Goal: Task Accomplishment & Management: Complete application form

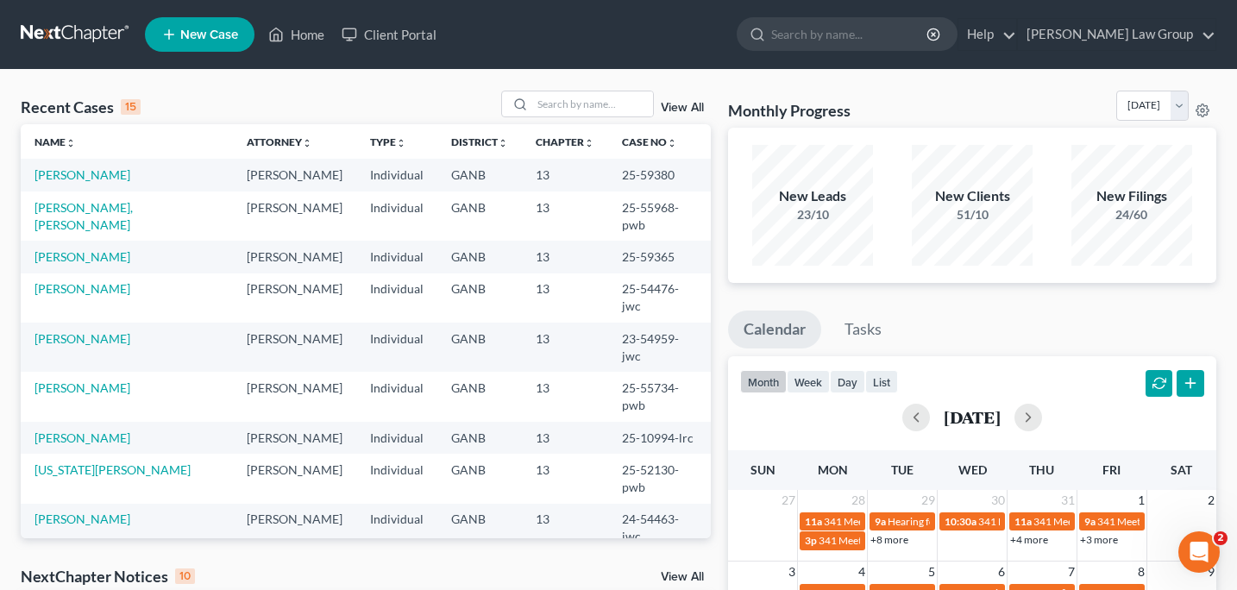
click at [221, 45] on link "New Case" at bounding box center [200, 34] width 110 height 35
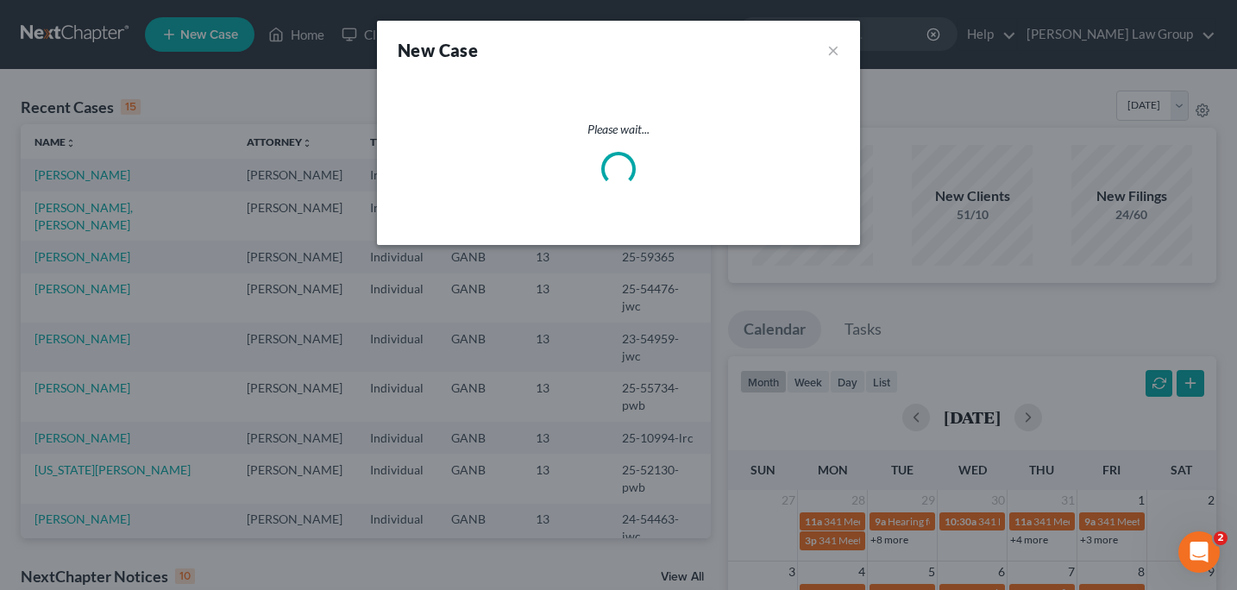
select select "19"
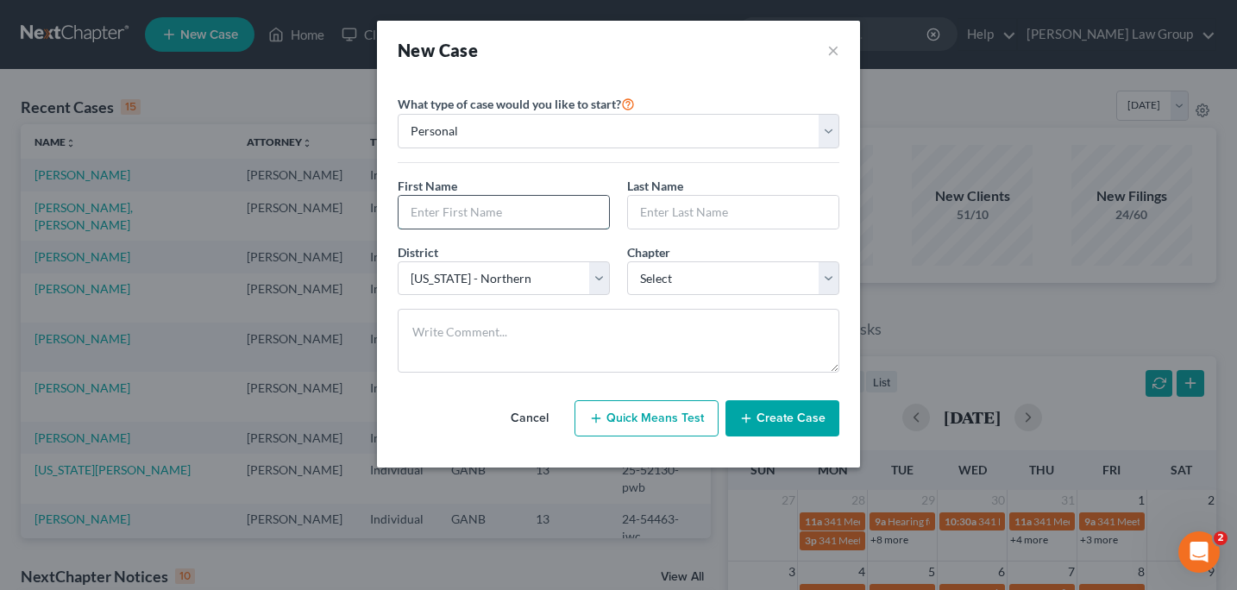
click at [431, 216] on input "text" at bounding box center [504, 212] width 211 height 33
type input "Joham"
click at [655, 219] on input "text" at bounding box center [733, 212] width 211 height 33
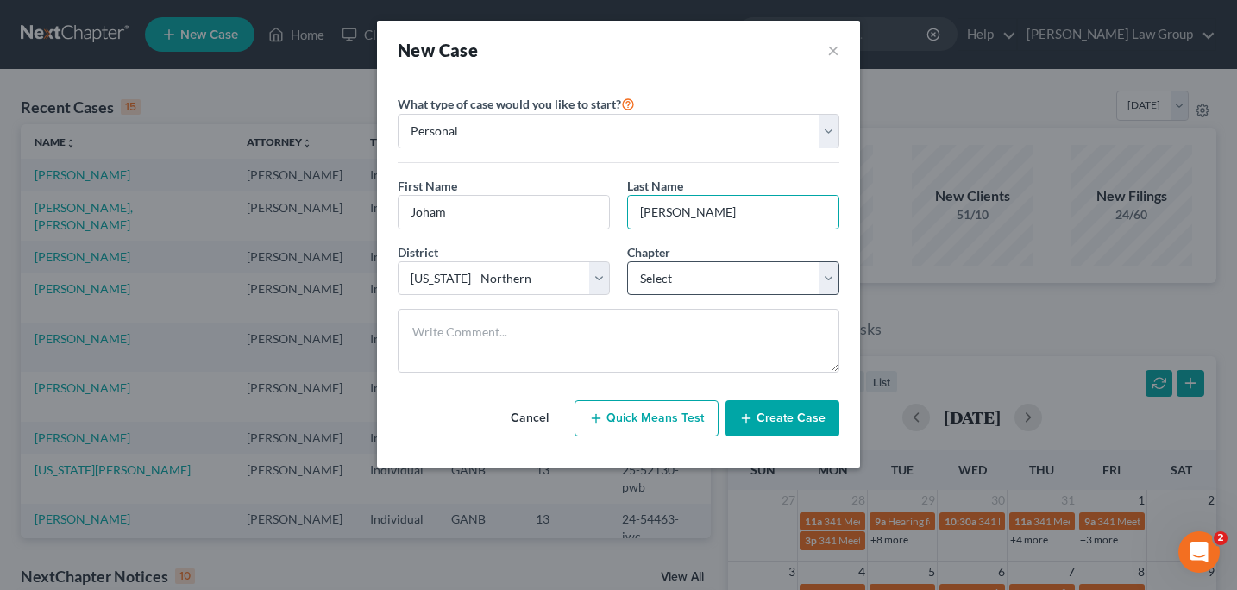
type input "[PERSON_NAME]"
click at [830, 285] on select "Select 7 11 12 13" at bounding box center [733, 278] width 212 height 35
select select "0"
click at [773, 430] on button "Create Case" at bounding box center [783, 418] width 114 height 36
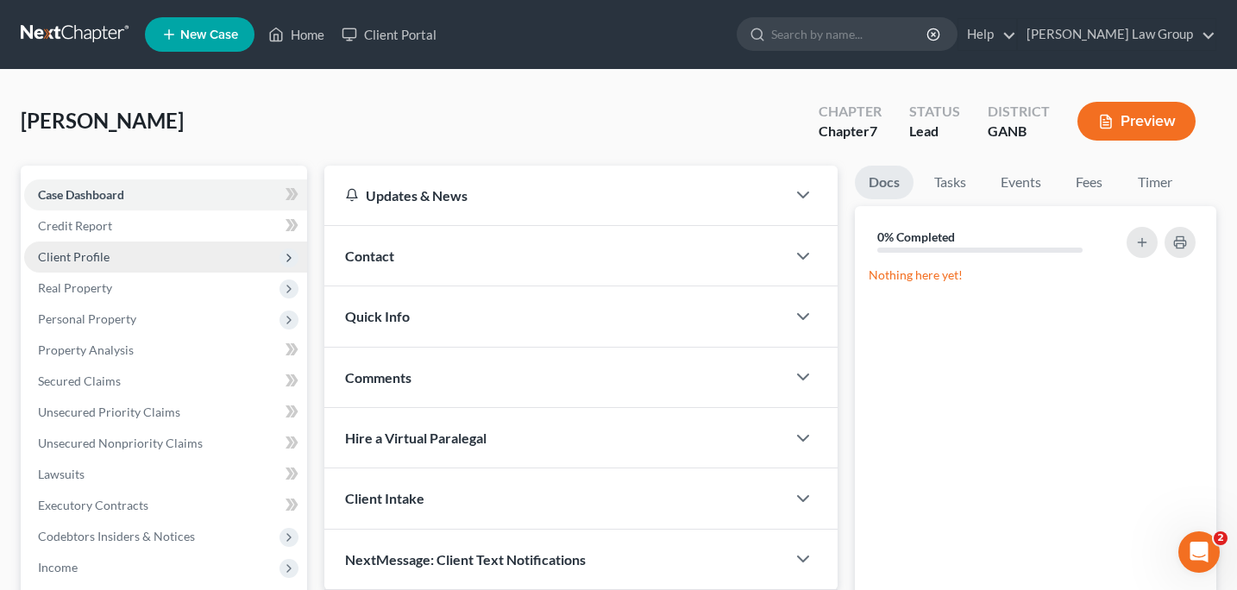
click at [90, 254] on span "Client Profile" at bounding box center [74, 256] width 72 height 15
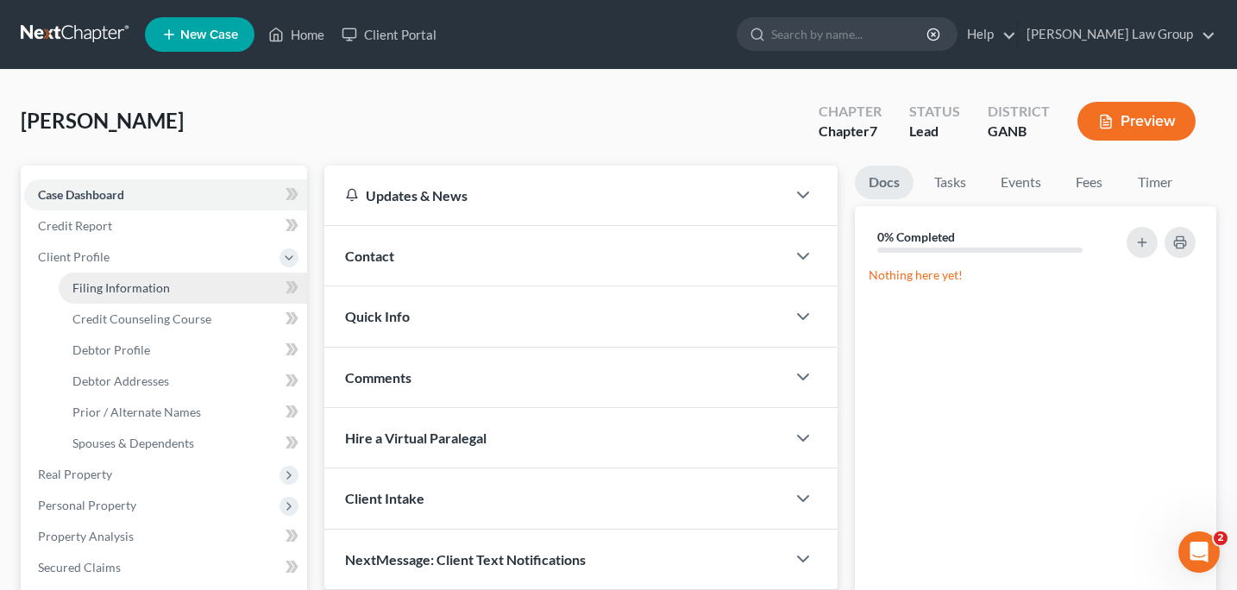
click at [116, 292] on span "Filing Information" at bounding box center [120, 287] width 97 height 15
select select "1"
select select "0"
select select "19"
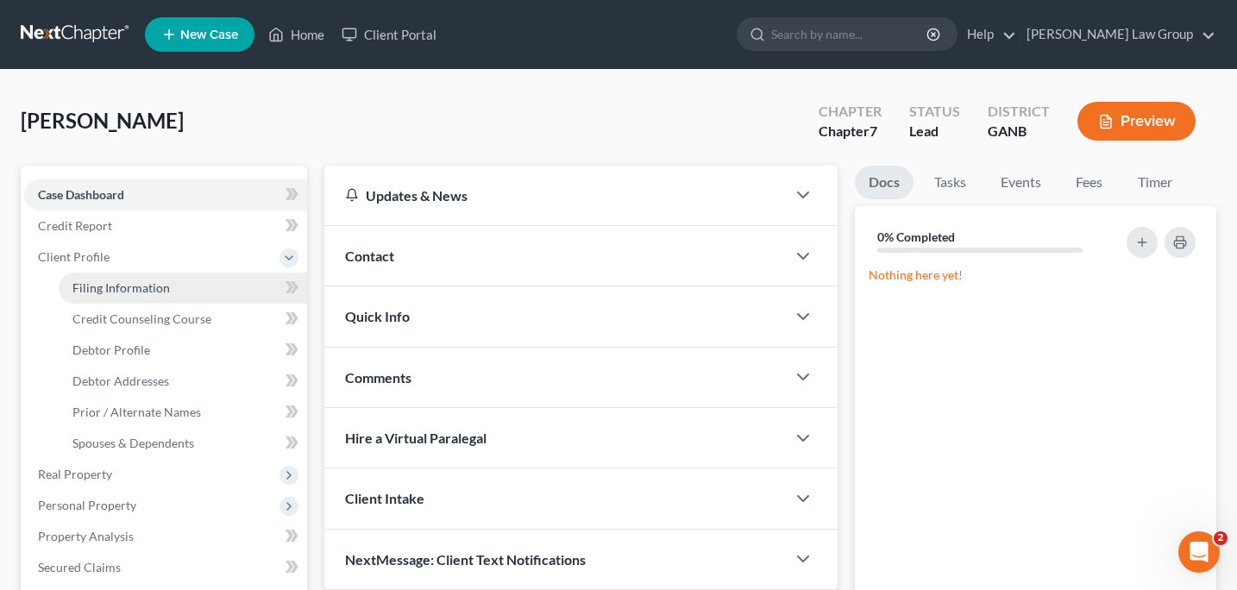
select select "10"
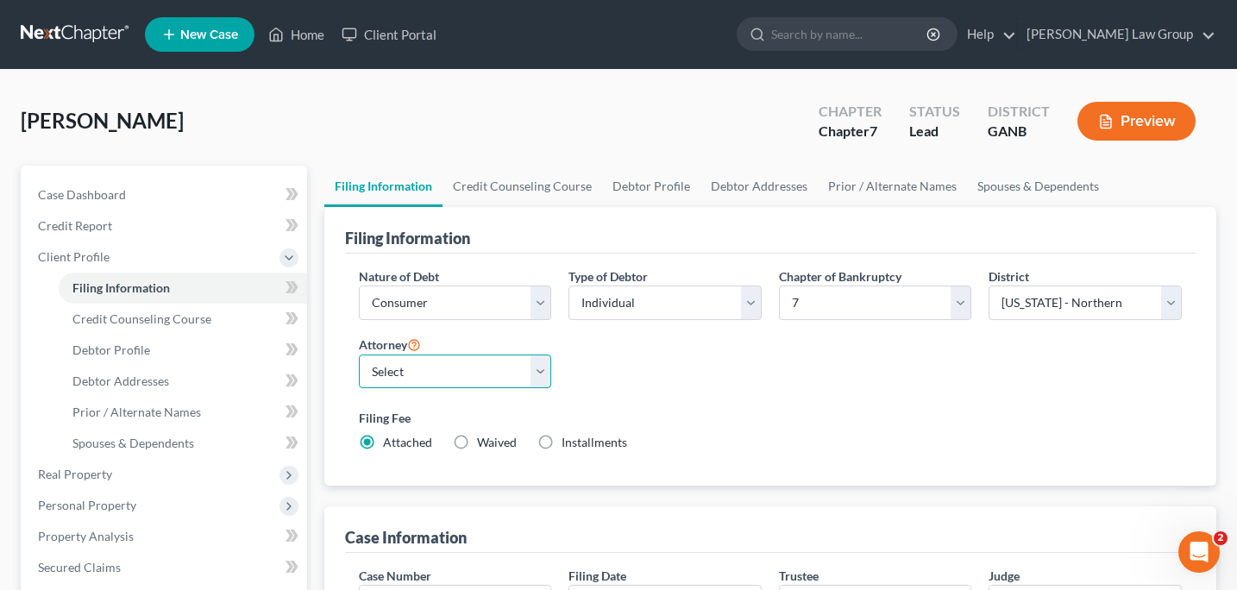
click at [541, 371] on select "Select [PERSON_NAME] - GANB [PERSON_NAME] - GANB [PERSON_NAME] - GANB [PERSON_N…" at bounding box center [455, 372] width 193 height 35
select select "0"
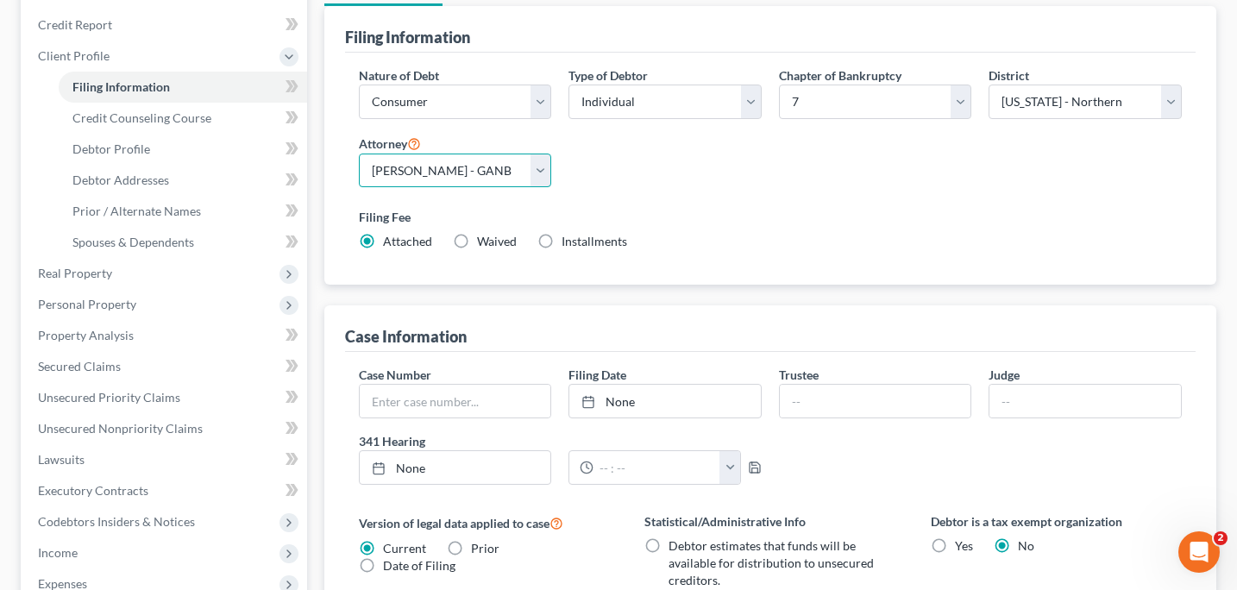
scroll to position [186, 0]
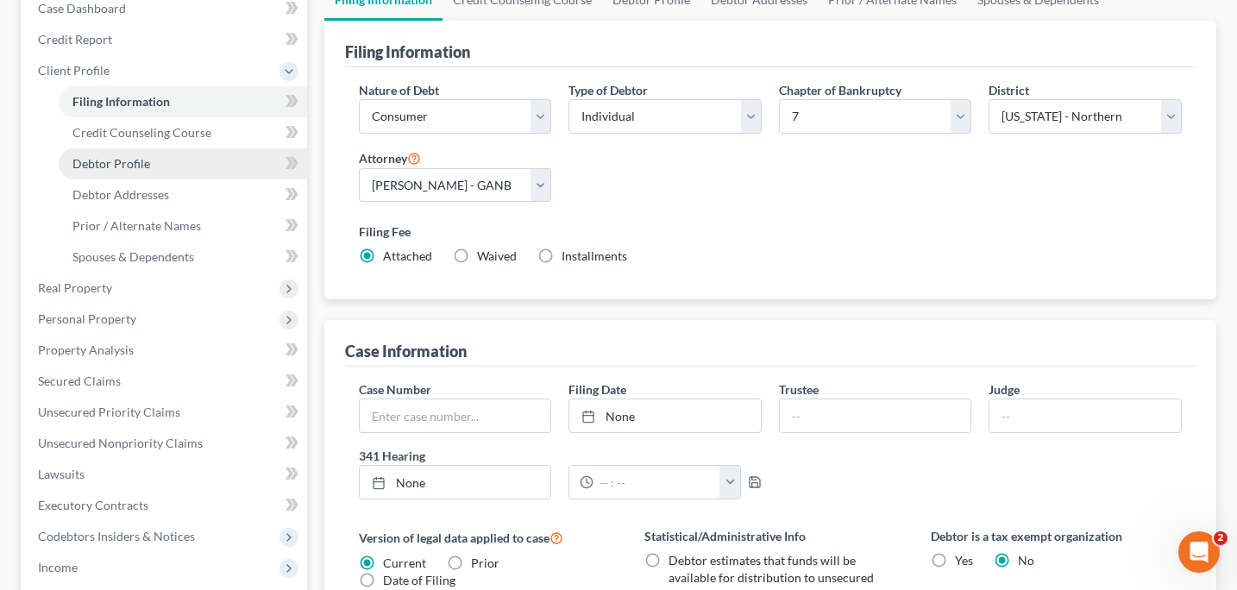
click at [133, 158] on span "Debtor Profile" at bounding box center [111, 163] width 78 height 15
select select "0"
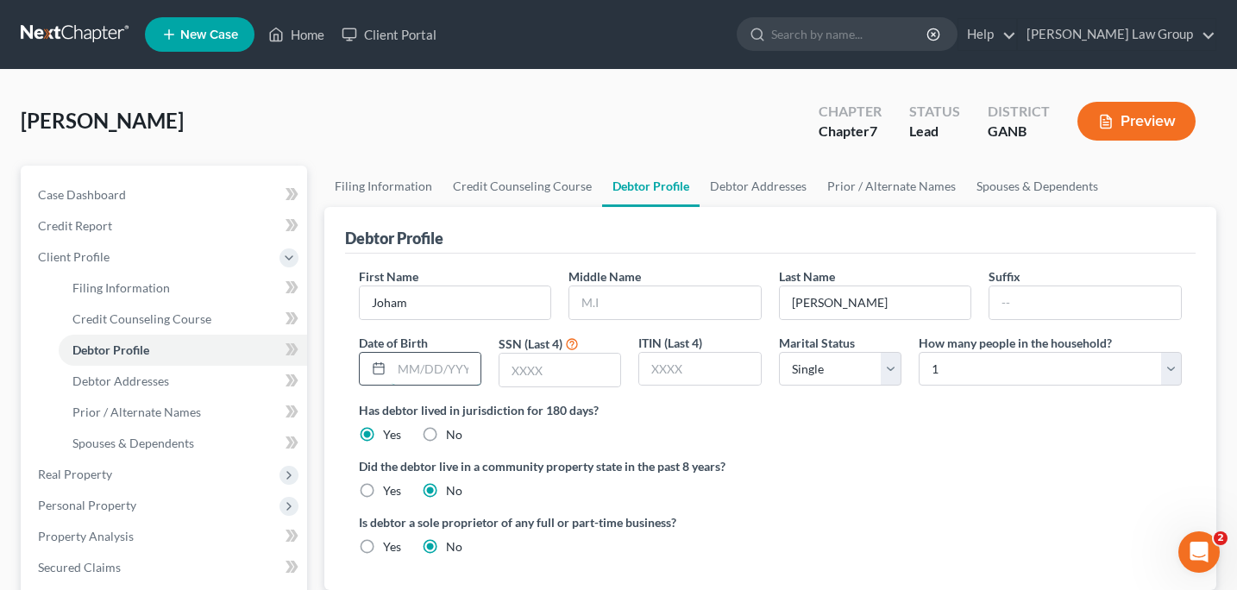
click at [395, 374] on input "text" at bounding box center [436, 369] width 89 height 33
type input "[DATE]"
click at [518, 371] on input "text" at bounding box center [560, 370] width 121 height 33
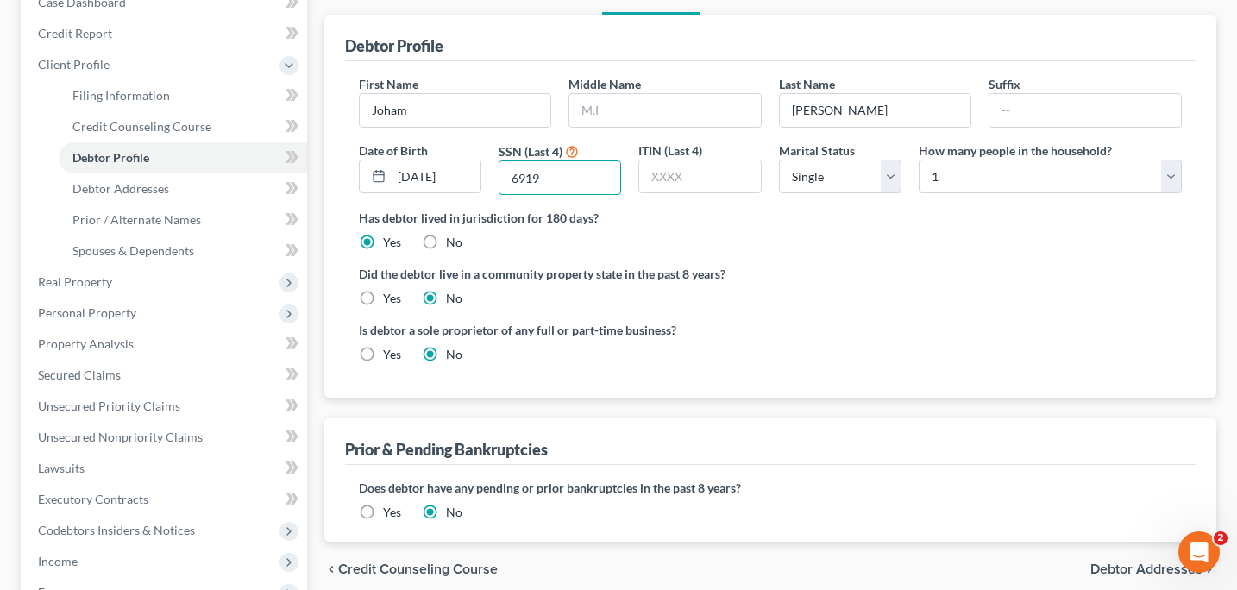
scroll to position [170, 0]
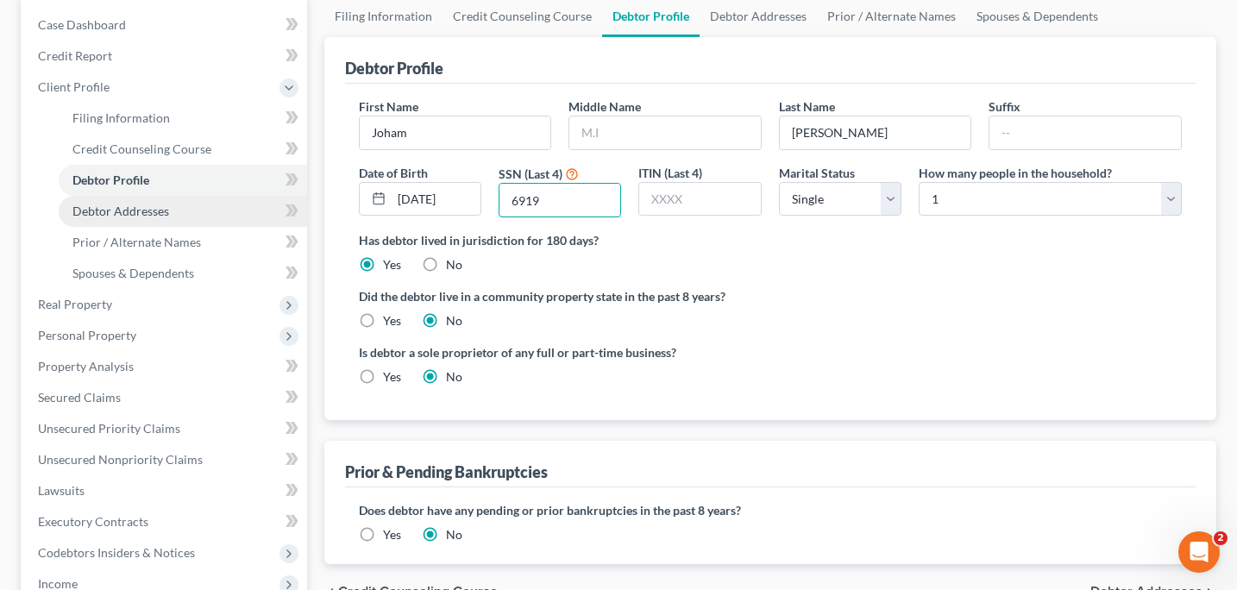
type input "6919"
click at [165, 213] on span "Debtor Addresses" at bounding box center [120, 211] width 97 height 15
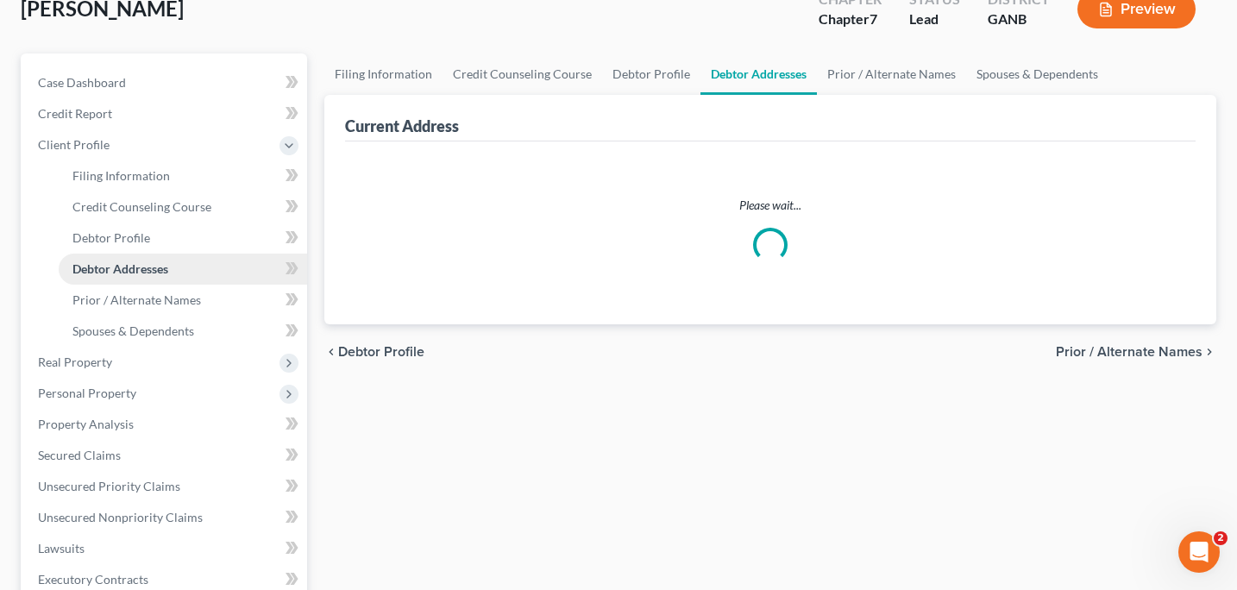
select select "0"
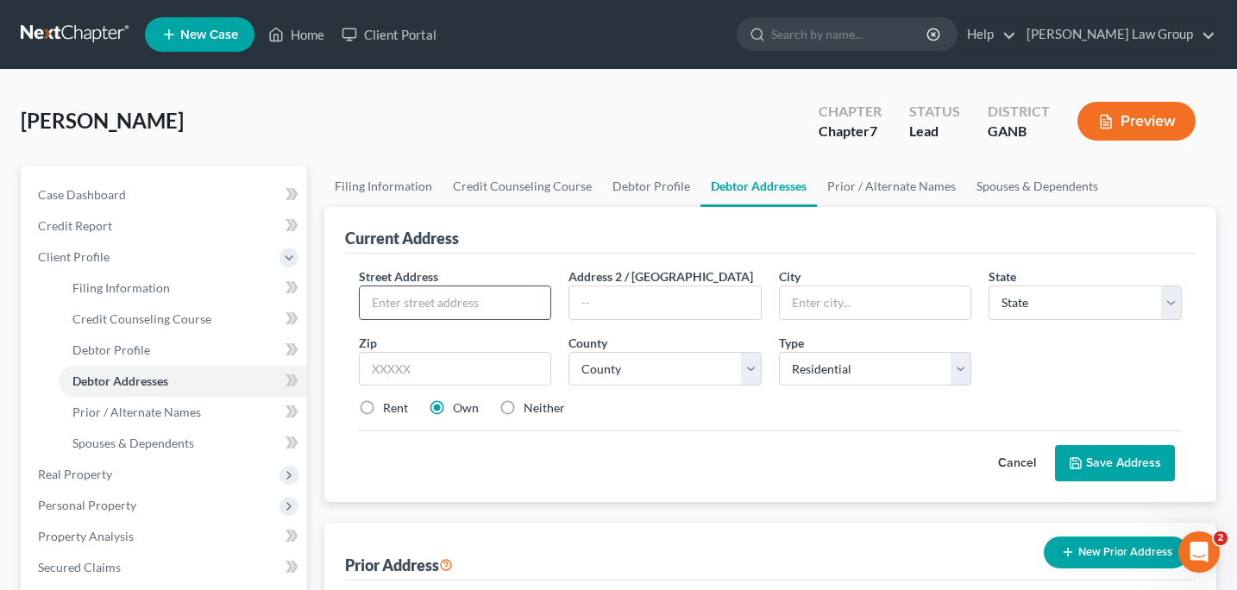
click at [385, 311] on input "text" at bounding box center [456, 302] width 192 height 33
type input "[STREET_ADDRESS]"
click at [376, 369] on input "text" at bounding box center [455, 369] width 193 height 35
type input "30044"
click at [383, 408] on label "Rent" at bounding box center [395, 407] width 25 height 17
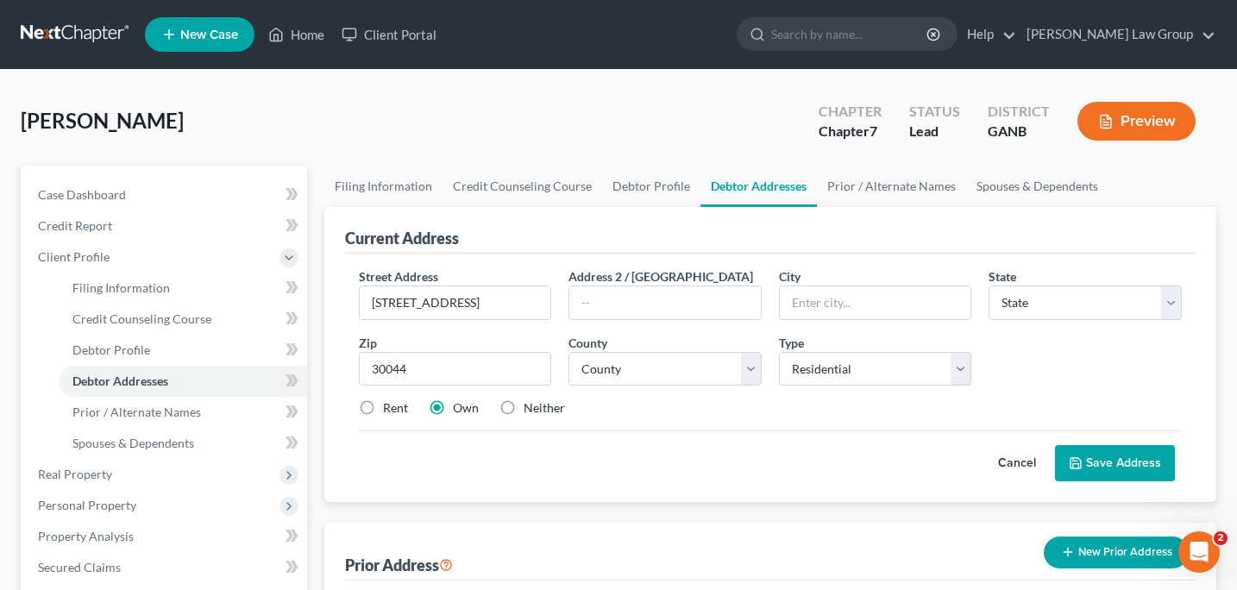
click at [390, 408] on input "Rent" at bounding box center [395, 404] width 11 height 11
radio input "true"
type input "[GEOGRAPHIC_DATA]"
select select "10"
click at [752, 374] on select "County [GEOGRAPHIC_DATA] [GEOGRAPHIC_DATA] [GEOGRAPHIC_DATA] [GEOGRAPHIC_DATA] …" at bounding box center [665, 369] width 193 height 35
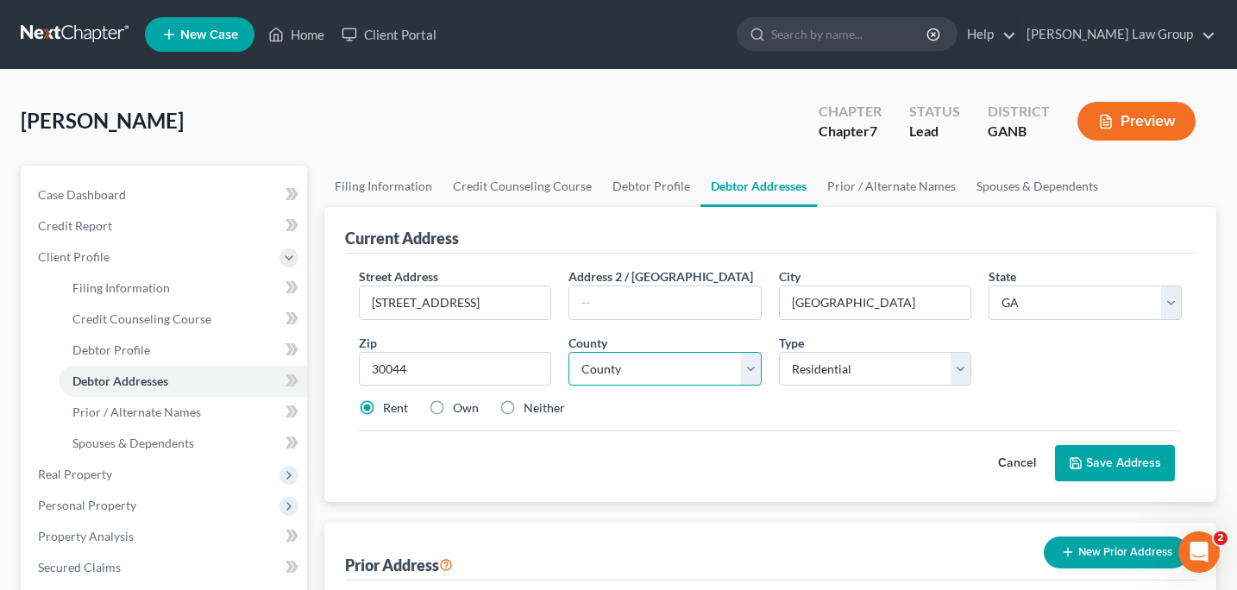
select select "66"
click at [1123, 465] on button "Save Address" at bounding box center [1115, 463] width 120 height 36
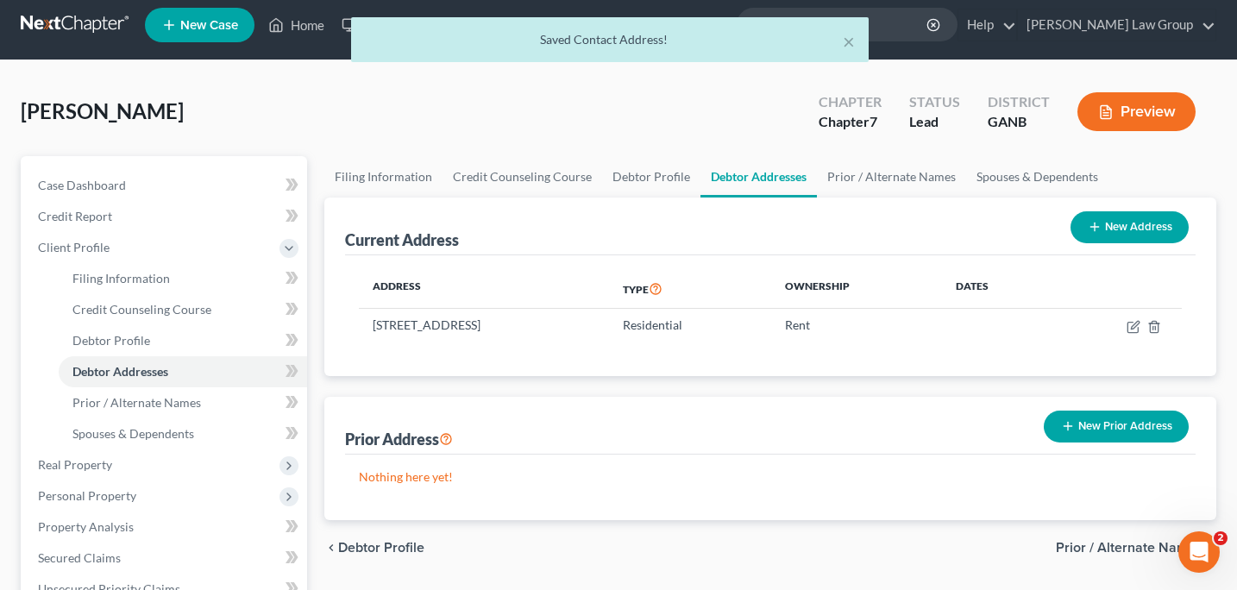
scroll to position [5, 0]
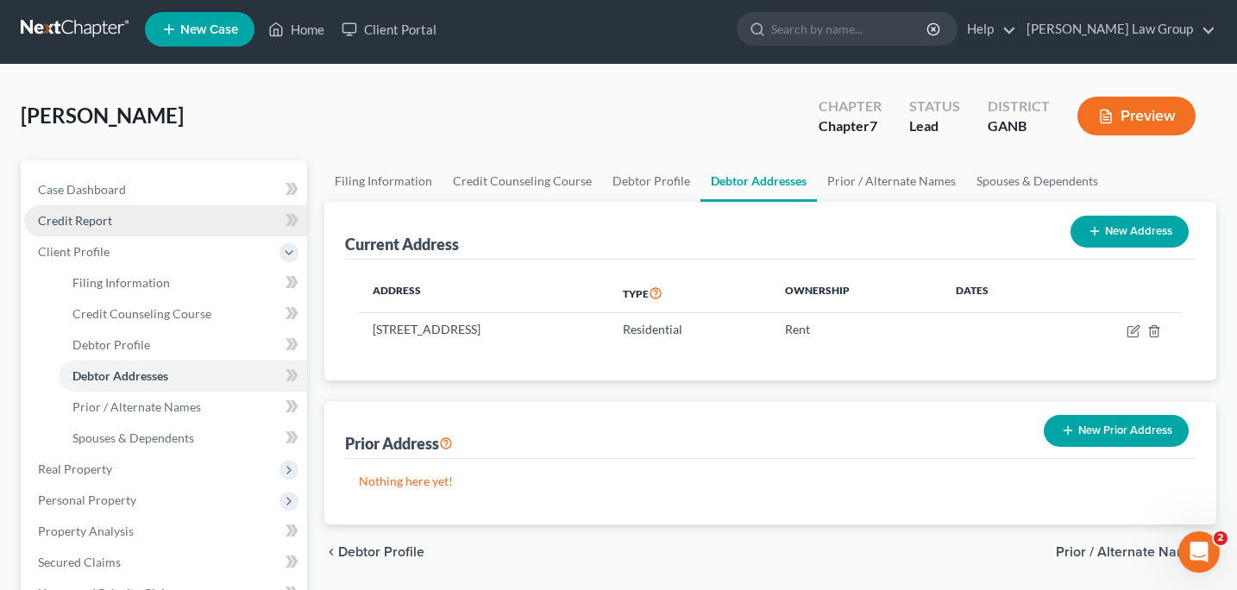
click at [83, 221] on span "Credit Report" at bounding box center [75, 220] width 74 height 15
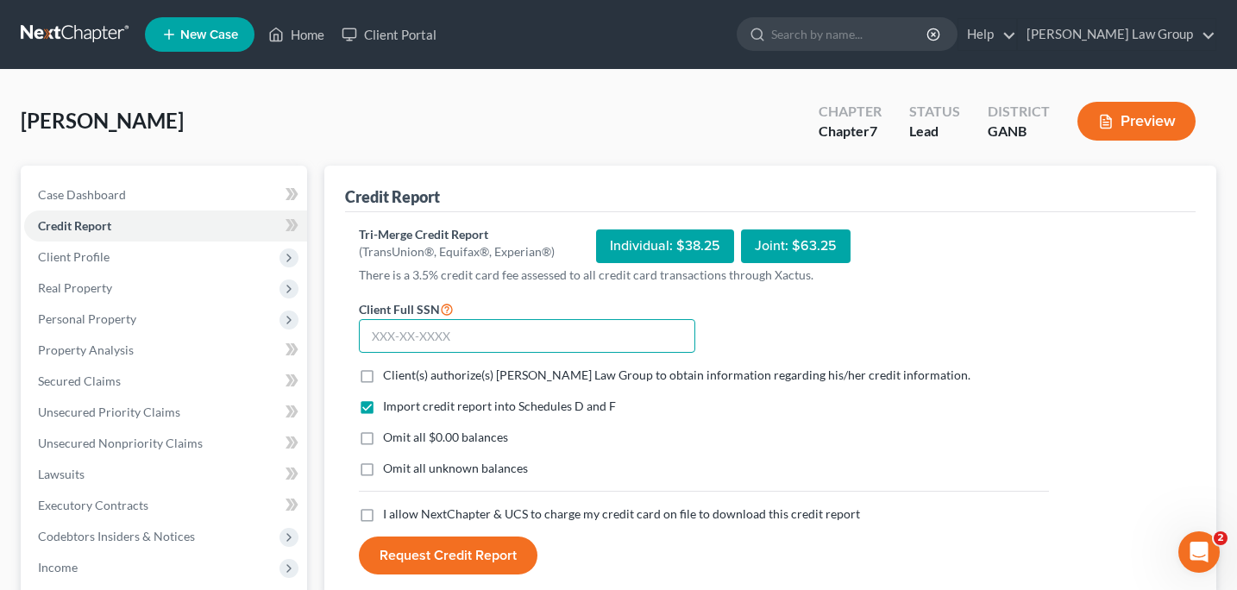
click at [374, 339] on input "text" at bounding box center [527, 336] width 337 height 35
type input "597-07-6919"
click at [383, 380] on label "Client(s) authorize(s) [PERSON_NAME] Law Group to obtain information regarding …" at bounding box center [677, 375] width 588 height 17
click at [390, 378] on input "Client(s) authorize(s) [PERSON_NAME] Law Group to obtain information regarding …" at bounding box center [395, 372] width 11 height 11
checkbox input "true"
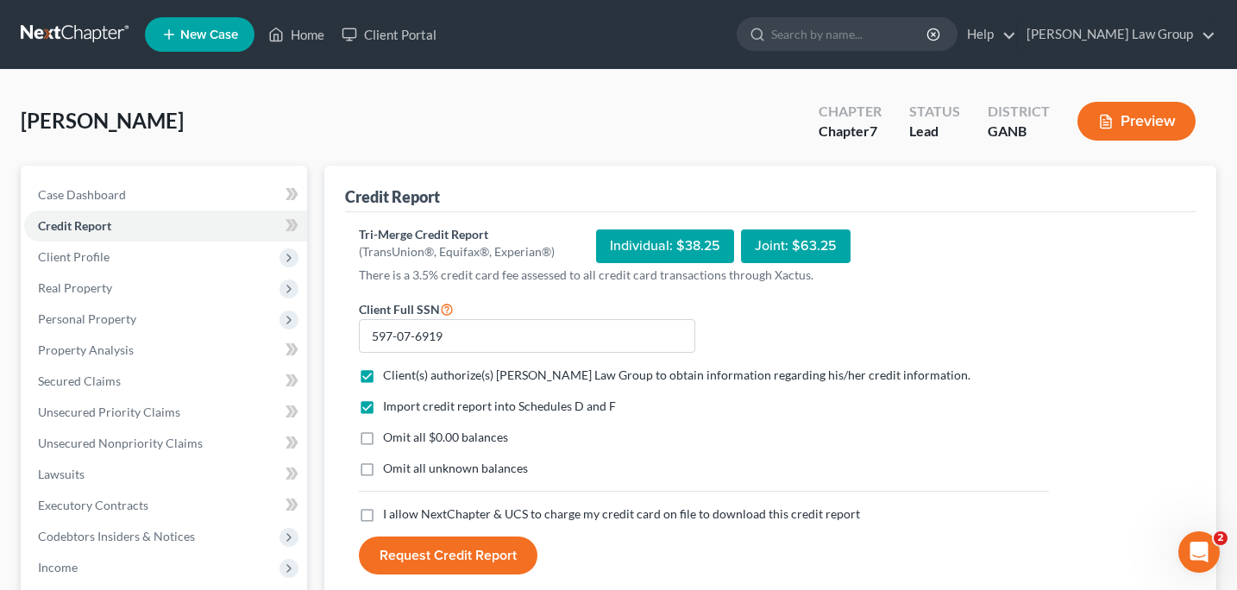
click at [383, 517] on label "I allow NextChapter & UCS to charge my credit card on file to download this cre…" at bounding box center [621, 514] width 477 height 17
click at [390, 517] on input "I allow NextChapter & UCS to charge my credit card on file to download this cre…" at bounding box center [395, 511] width 11 height 11
checkbox input "true"
click at [412, 561] on button "Request Credit Report" at bounding box center [448, 556] width 179 height 38
